Goal: Transaction & Acquisition: Purchase product/service

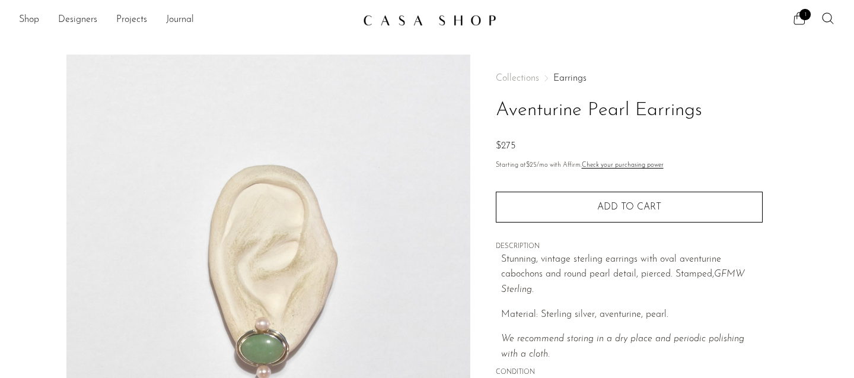
scroll to position [216, 0]
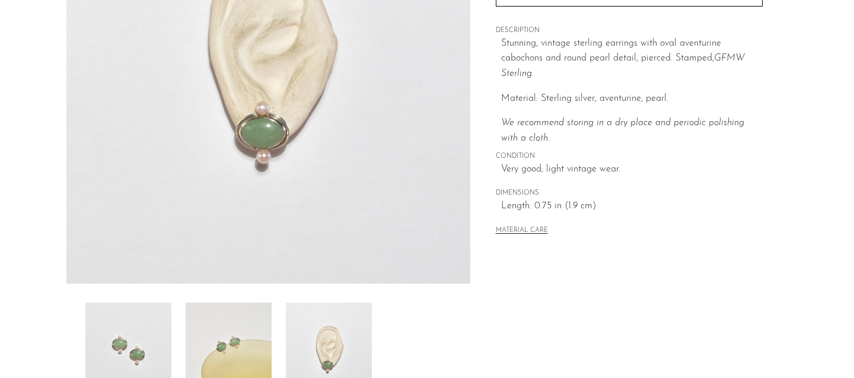
click at [323, 353] on img at bounding box center [329, 349] width 86 height 95
click at [258, 139] on img at bounding box center [268, 61] width 404 height 445
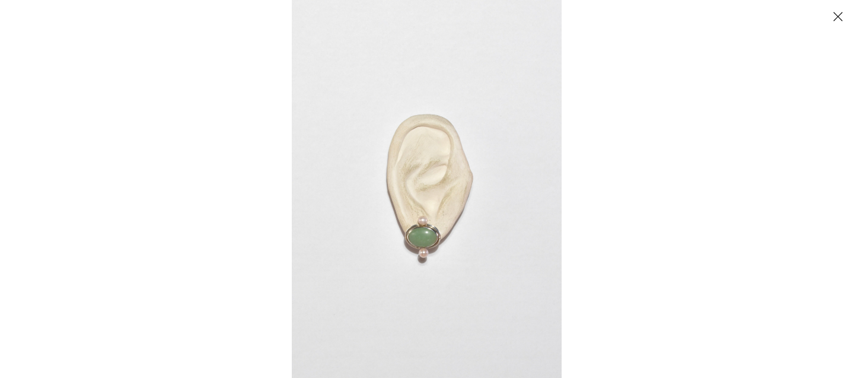
click at [637, 152] on div at bounding box center [719, 189] width 854 height 378
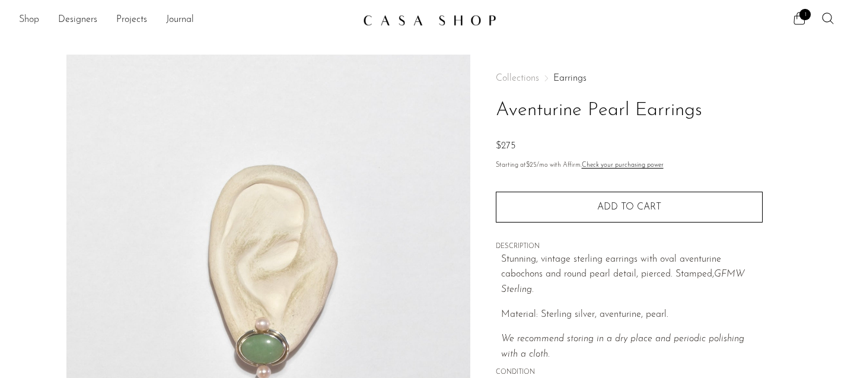
click at [25, 19] on link "Shop" at bounding box center [29, 19] width 20 height 15
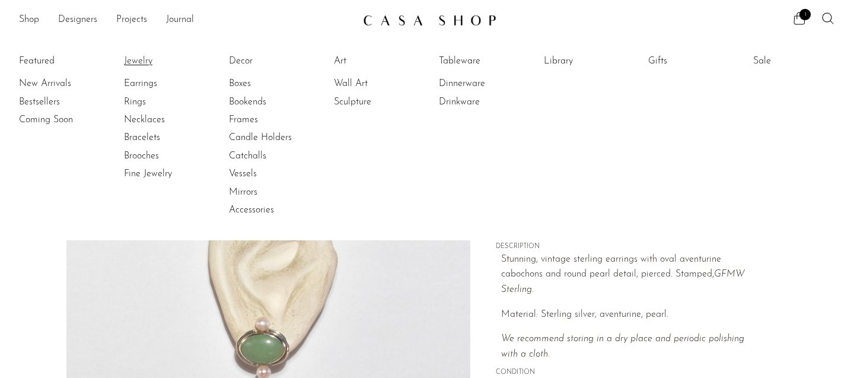
click at [142, 56] on link "Jewelry" at bounding box center [168, 61] width 89 height 13
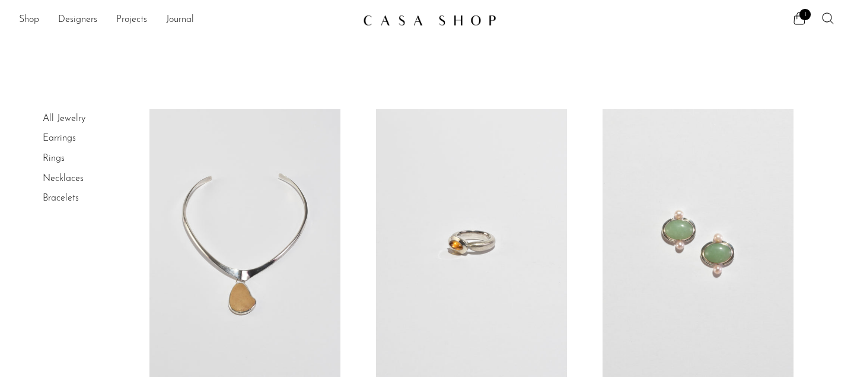
click at [72, 177] on link "Necklaces" at bounding box center [63, 178] width 41 height 9
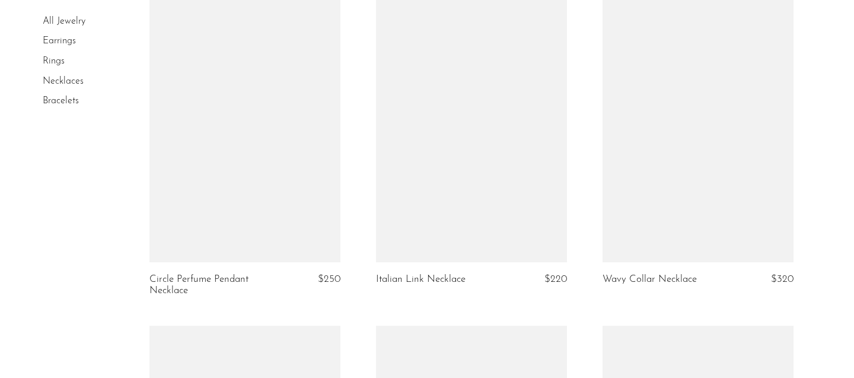
scroll to position [768, 0]
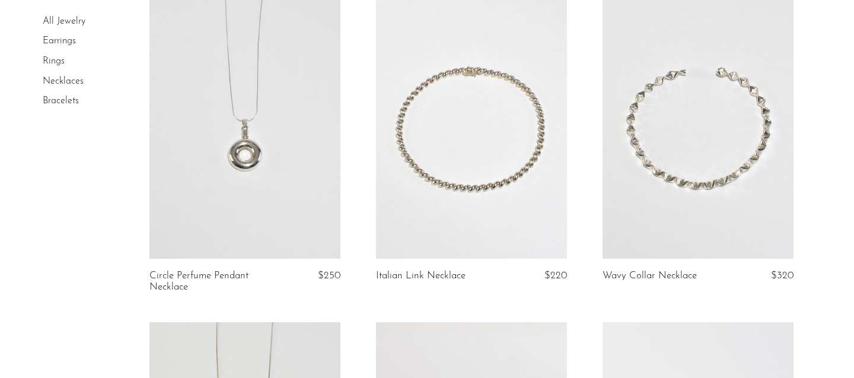
click at [492, 145] on link at bounding box center [471, 125] width 191 height 267
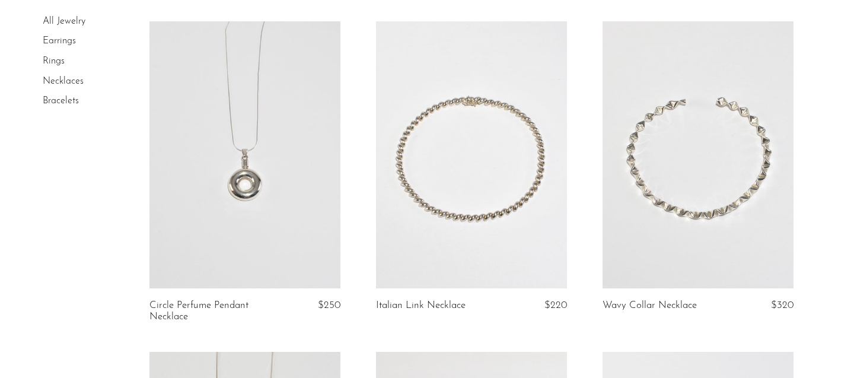
scroll to position [736, 0]
click at [666, 193] on link at bounding box center [697, 156] width 191 height 267
click at [455, 197] on link at bounding box center [471, 156] width 191 height 267
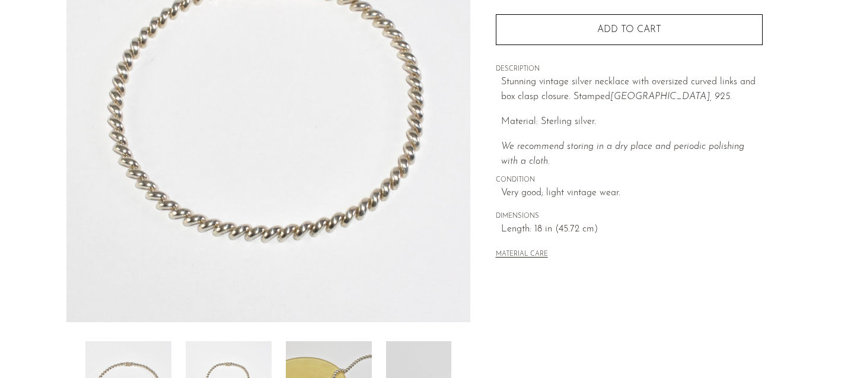
scroll to position [272, 0]
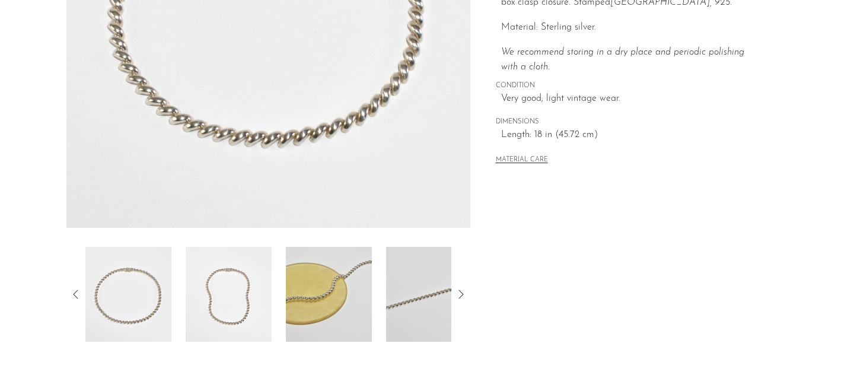
click at [357, 296] on img at bounding box center [329, 294] width 86 height 95
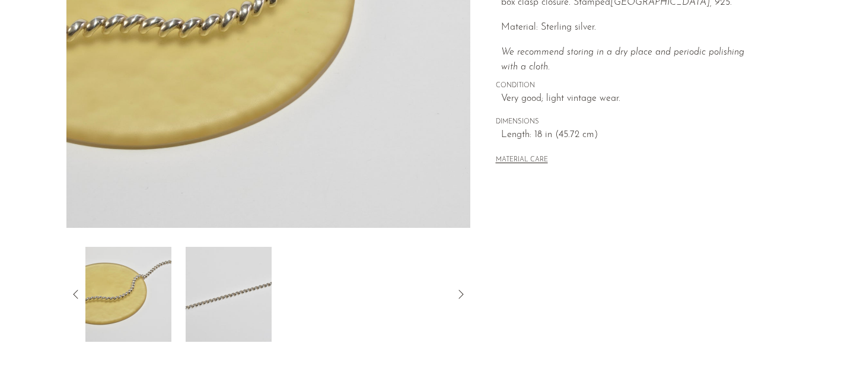
click at [241, 305] on img at bounding box center [229, 294] width 86 height 95
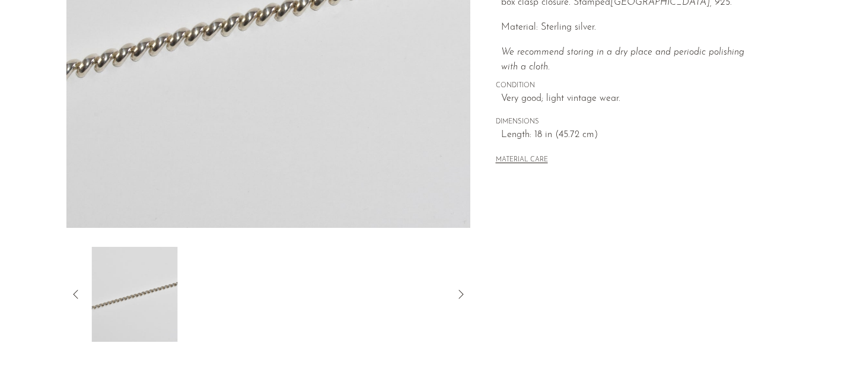
click at [286, 308] on div at bounding box center [268, 294] width 366 height 95
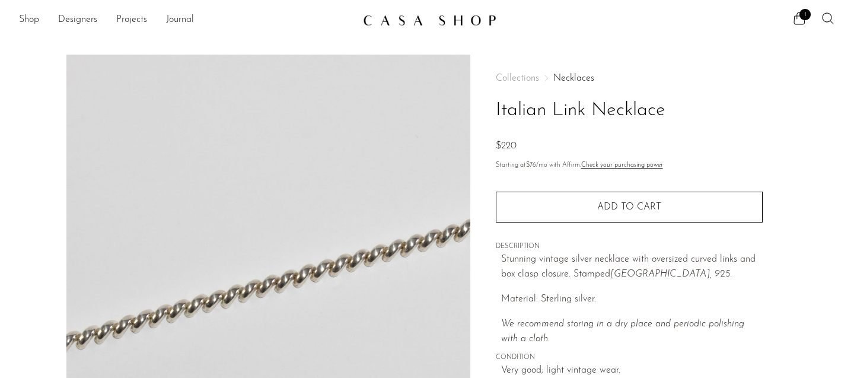
scroll to position [0, 0]
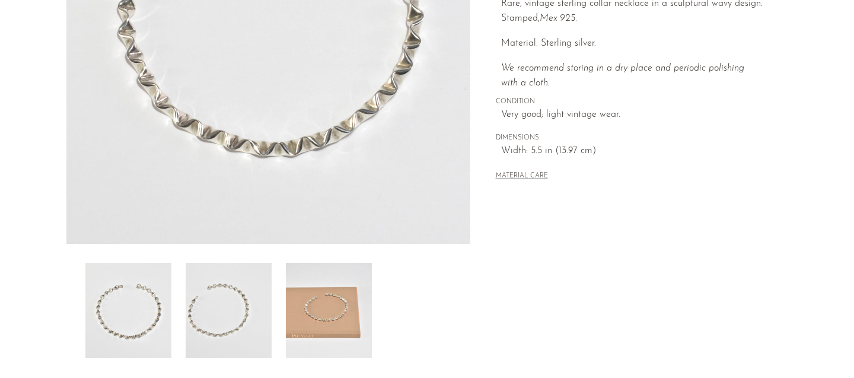
scroll to position [256, 0]
click at [342, 308] on img at bounding box center [329, 309] width 86 height 95
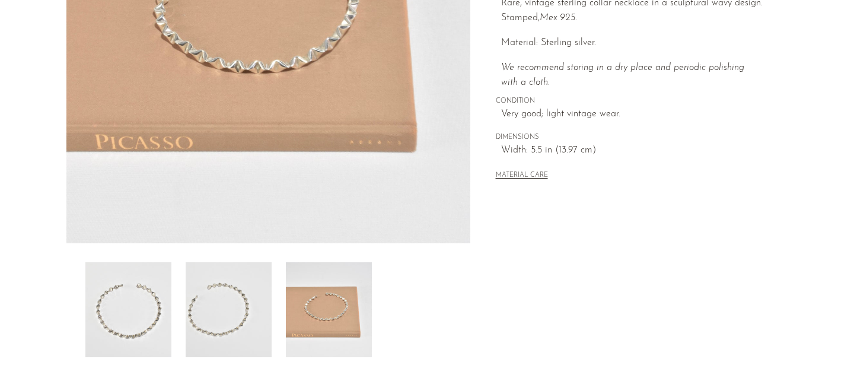
click at [255, 313] on img at bounding box center [229, 309] width 86 height 95
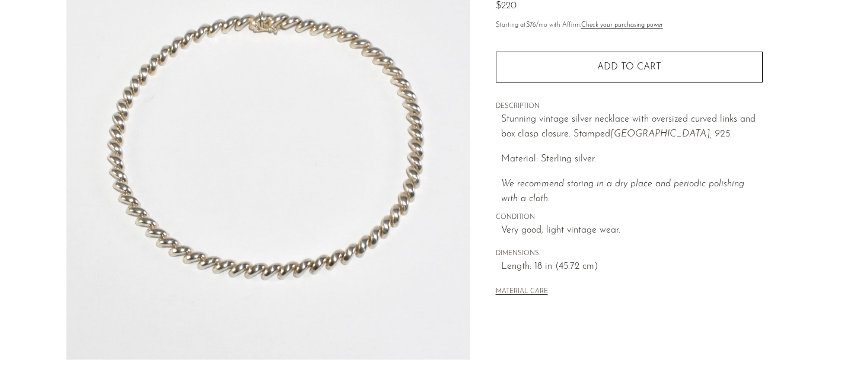
scroll to position [141, 0]
click at [296, 271] on img at bounding box center [268, 135] width 404 height 445
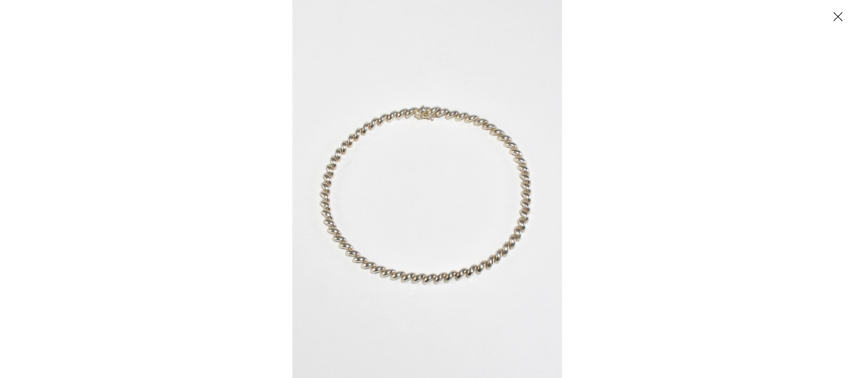
click at [690, 229] on div at bounding box center [719, 189] width 854 height 378
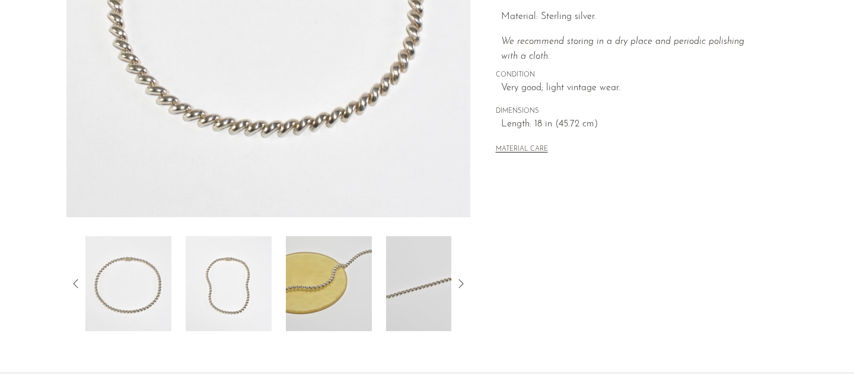
scroll to position [282, 0]
click at [213, 294] on img at bounding box center [229, 284] width 86 height 95
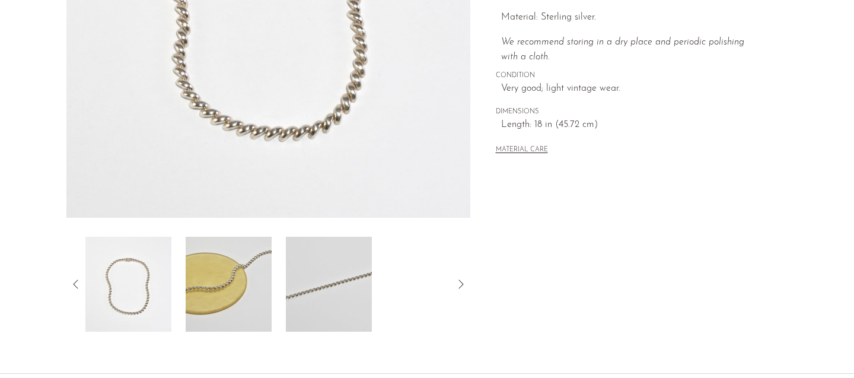
click at [236, 291] on img at bounding box center [229, 284] width 86 height 95
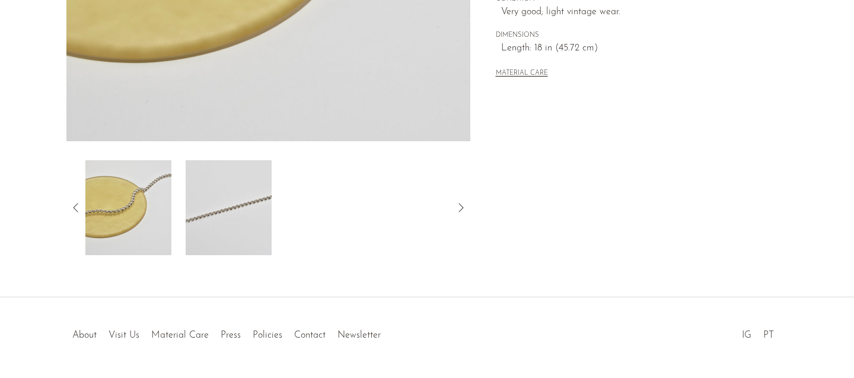
scroll to position [376, 0]
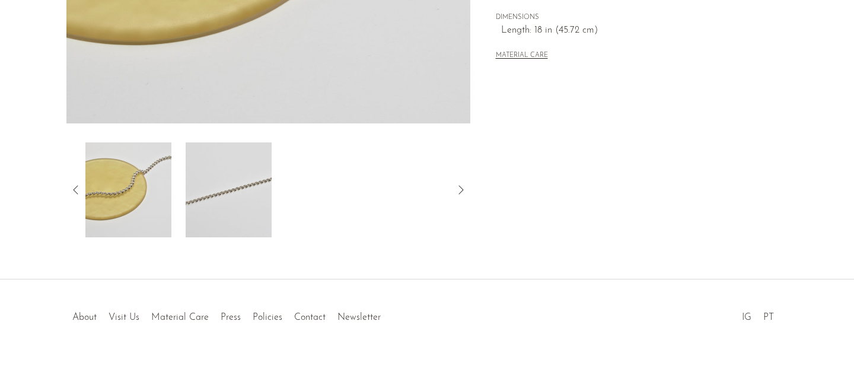
click at [238, 199] on img at bounding box center [229, 189] width 86 height 95
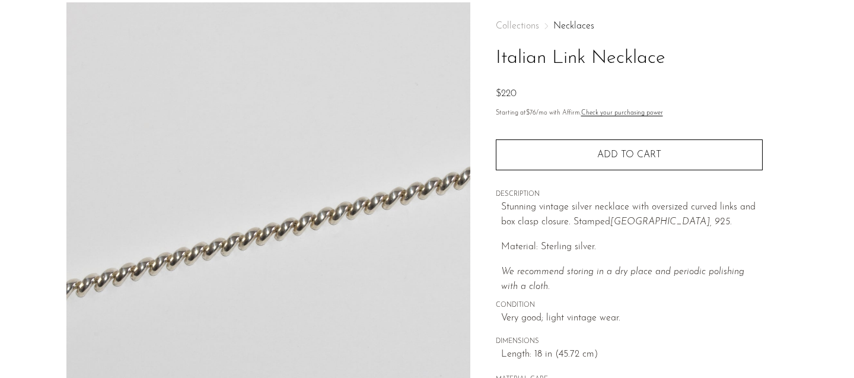
scroll to position [5, 0]
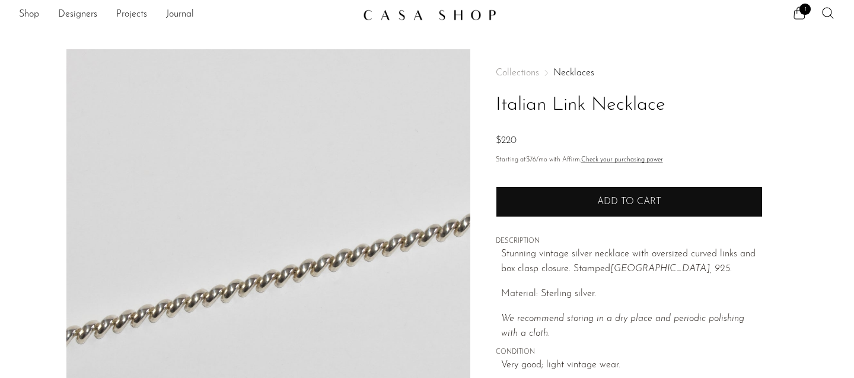
click at [562, 190] on button "Add to cart" at bounding box center [629, 201] width 267 height 31
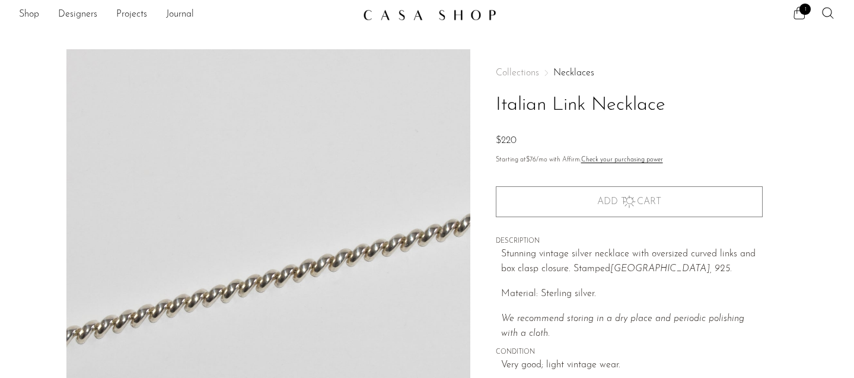
click at [800, 11] on span "1" at bounding box center [804, 9] width 11 height 11
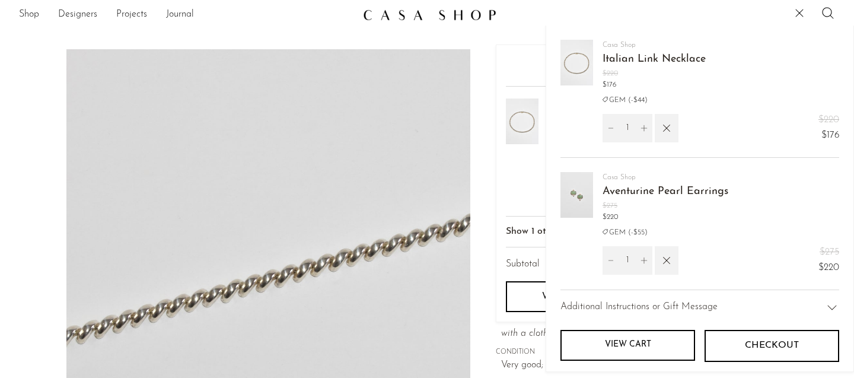
scroll to position [28, 0]
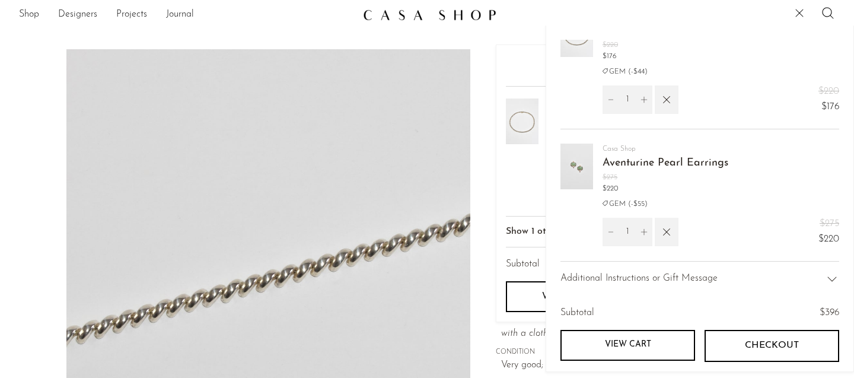
click at [800, 9] on icon at bounding box center [799, 13] width 14 height 14
